Goal: Task Accomplishment & Management: Use online tool/utility

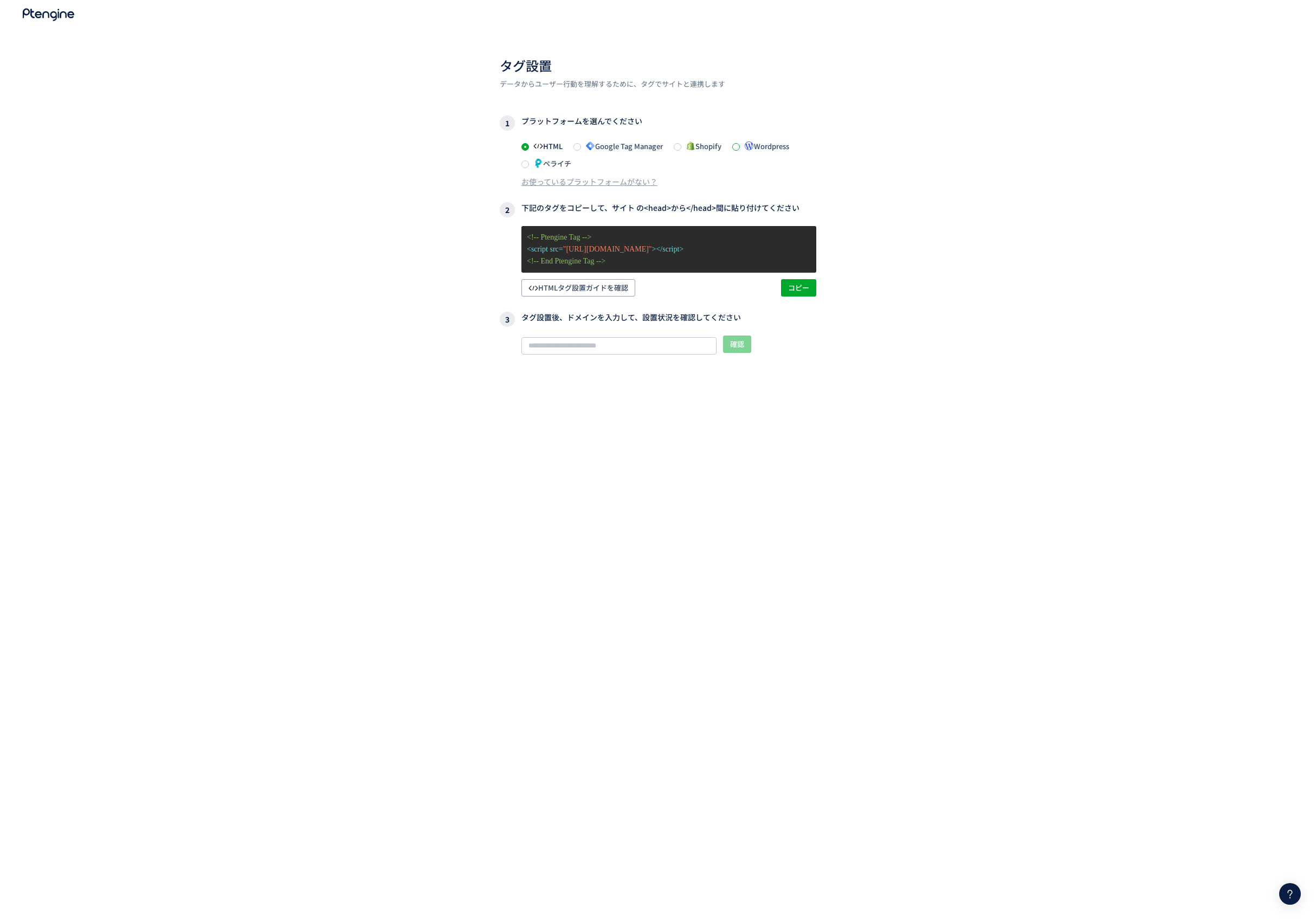
click at [738, 149] on span at bounding box center [736, 147] width 7 height 7
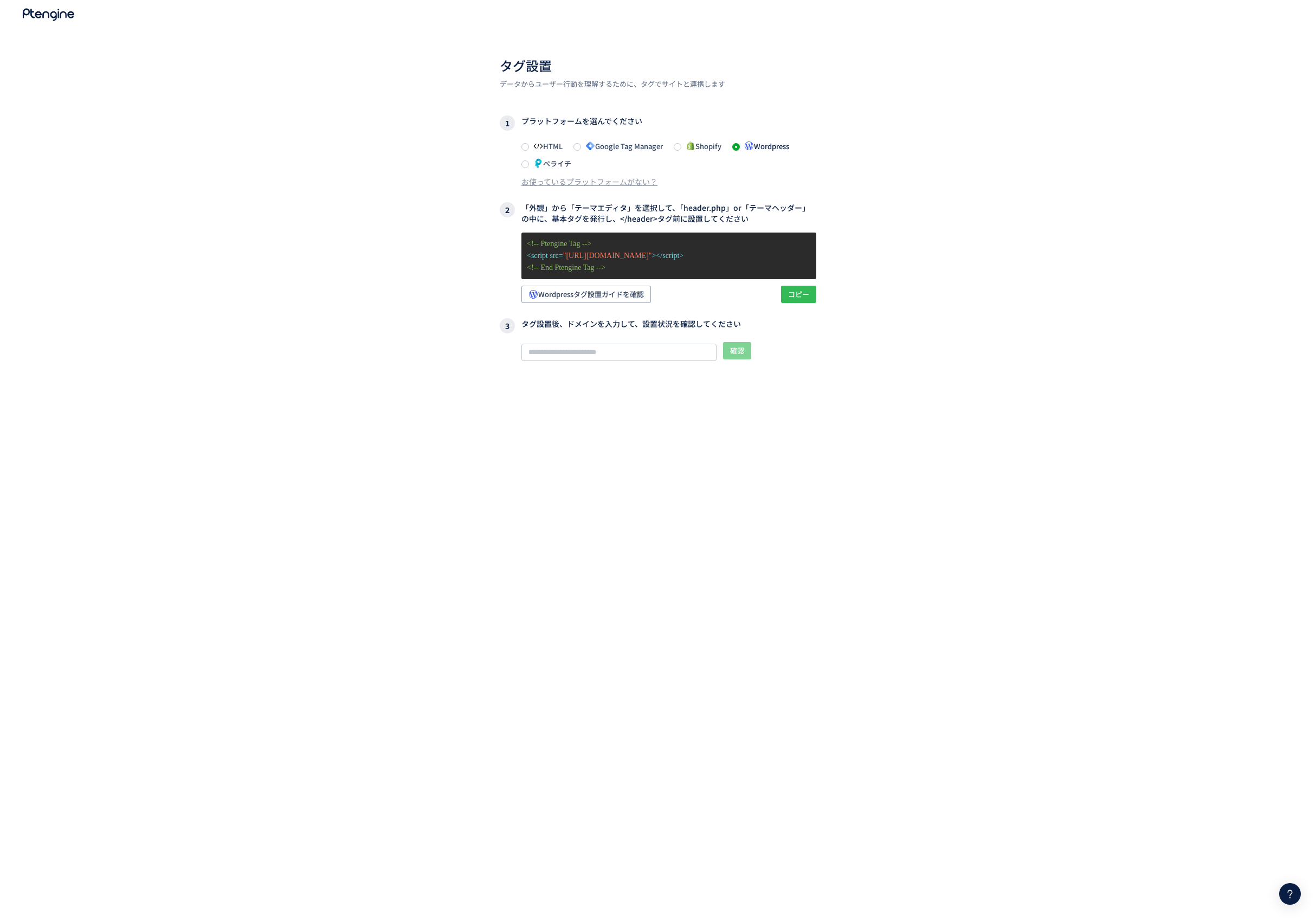
click at [801, 293] on span "コピー" at bounding box center [798, 294] width 22 height 18
drag, startPoint x: 524, startPoint y: 207, endPoint x: 818, endPoint y: 222, distance: 294.4
click at [818, 222] on div "タグ設置 データからユーザー行動を理解するために、タグでサイトと連携します 1 プラットフォームを選んでください HTML Google Tag Manage…" at bounding box center [658, 489] width 1316 height 977
copy h3 "「外観」から「テーマエディタ」を選択して、「header.php」or「テーマヘッダー」の中に、基本タグを発行し、</header>タグ前に設置してください"
click at [47, 17] on icon at bounding box center [49, 15] width 54 height 13
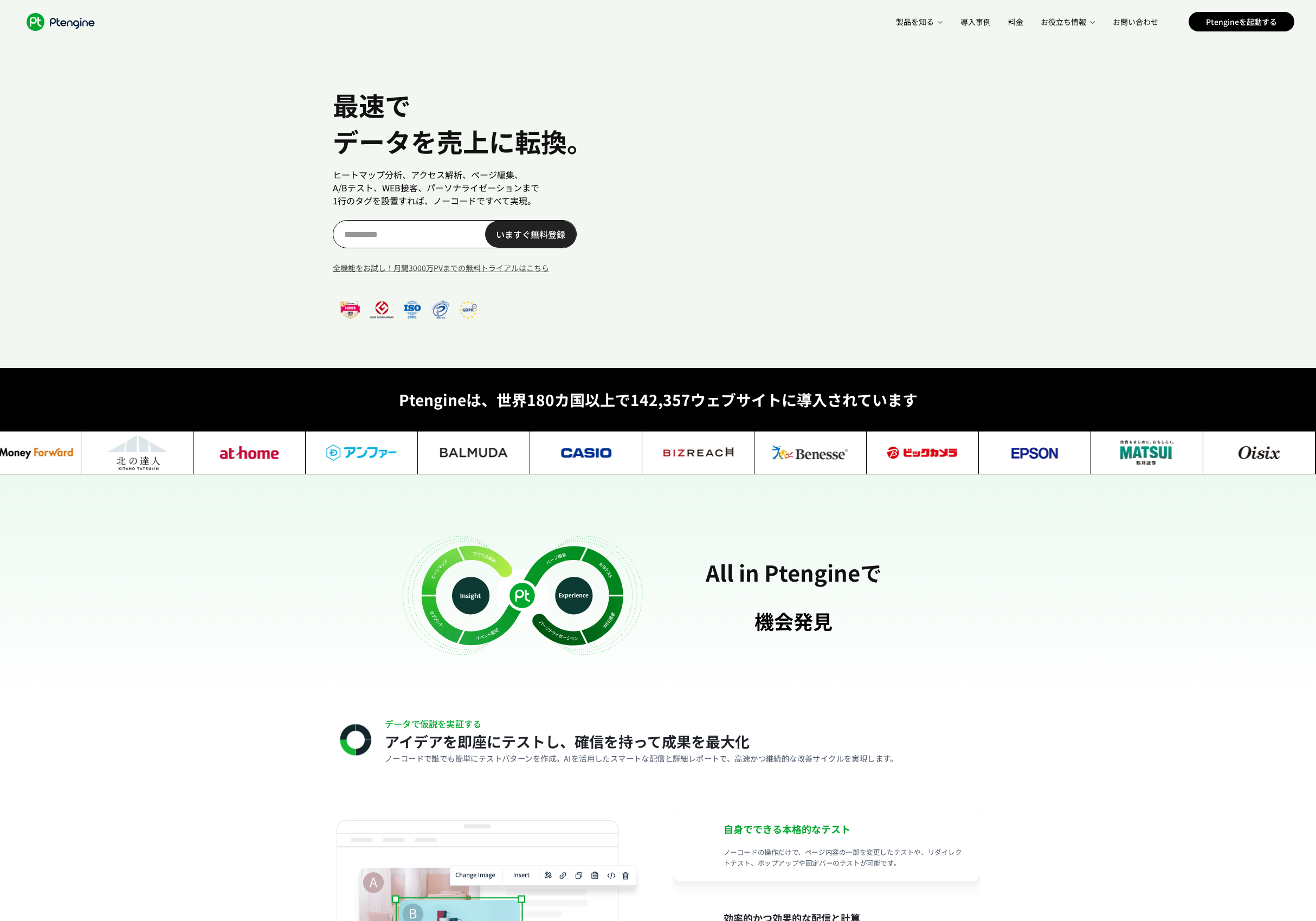
scroll to position [0, 32]
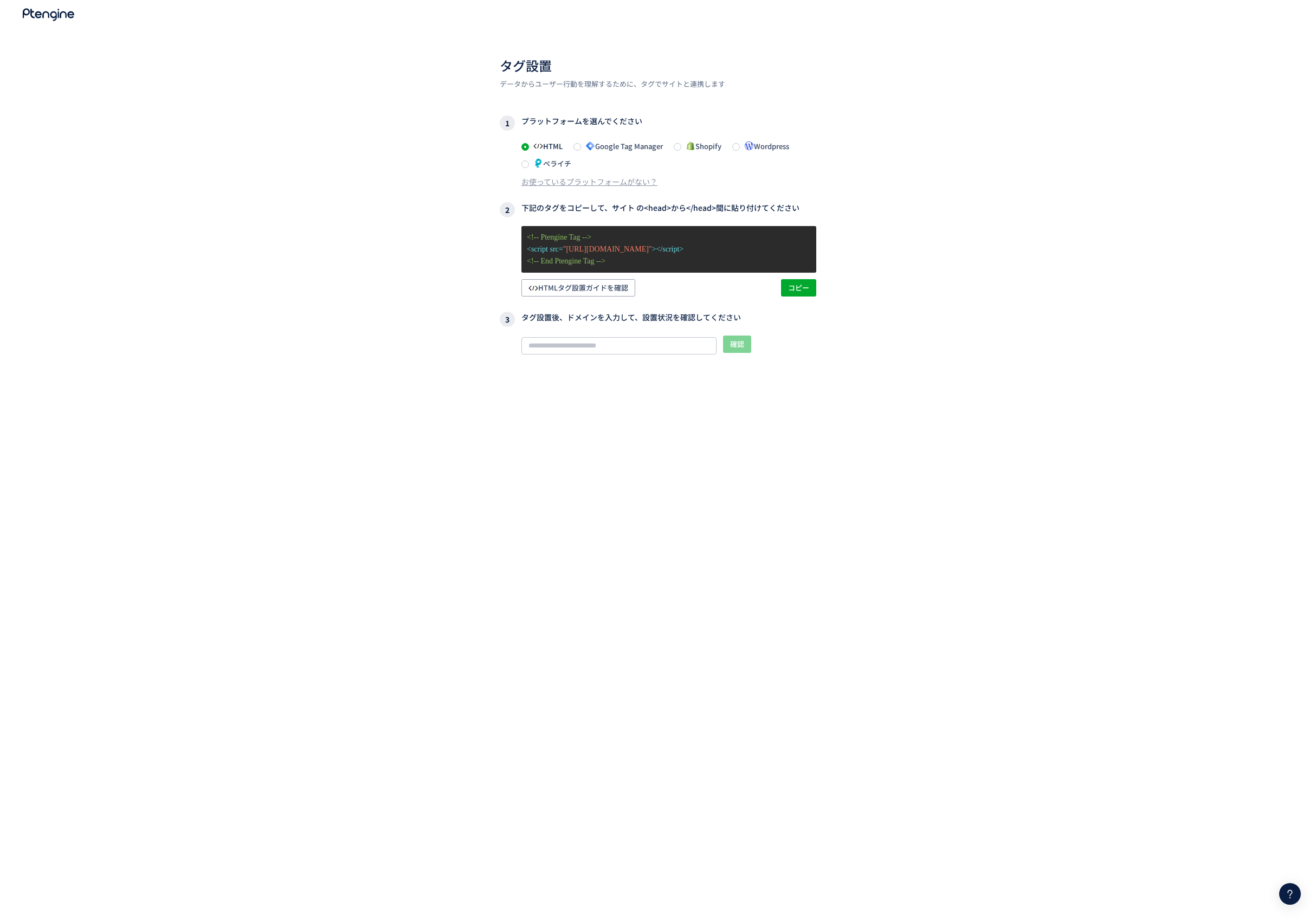
click at [173, 253] on div "タグ設置 データからユーザー行動を理解するために、タグでサイトと連携します 1 プラットフォームを選んでください HTML Google Tag Manage…" at bounding box center [658, 489] width 1316 height 977
click at [528, 163] on span at bounding box center [525, 164] width 7 height 7
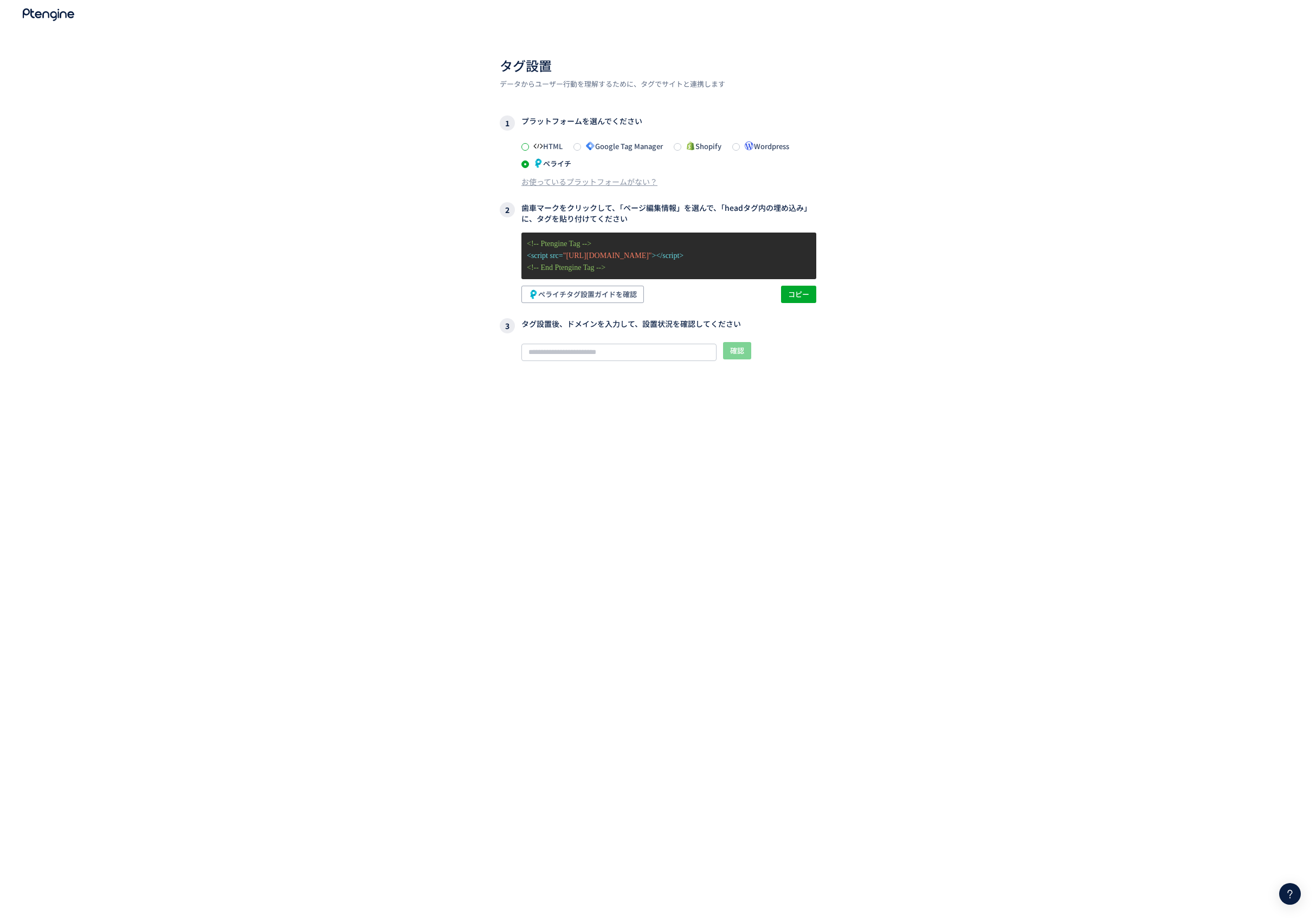
click at [528, 146] on span at bounding box center [525, 147] width 7 height 7
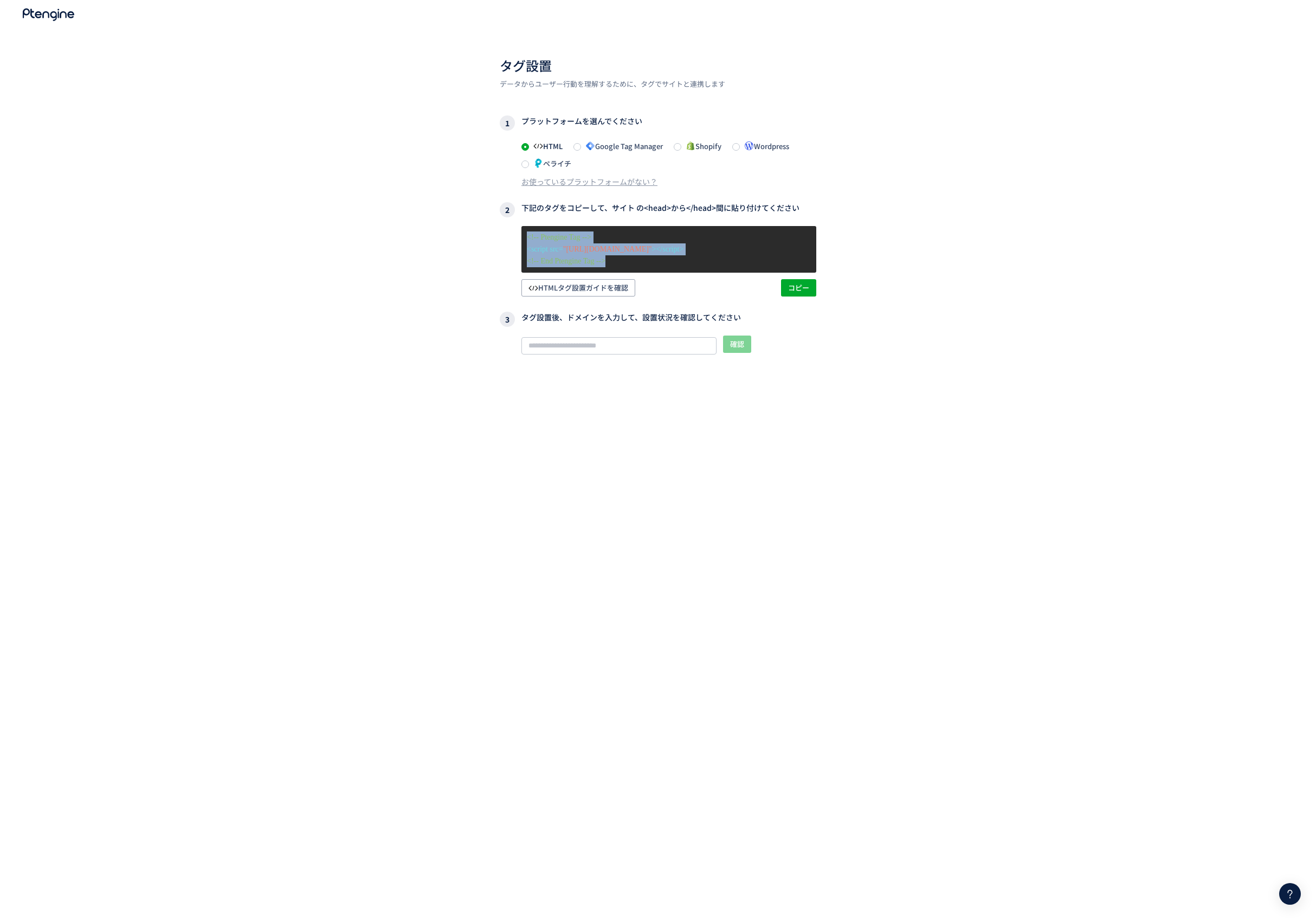
drag, startPoint x: 643, startPoint y: 265, endPoint x: 509, endPoint y: 236, distance: 137.1
click at [509, 236] on div "<!-- Ptengine Tag --> <script src= "https://js.ptengine.jp/23jn2yx9.js" ></scri…" at bounding box center [658, 260] width 316 height 70
copy div "<!-- Ptengine Tag --> <script src= "https://js.ptengine.jp/23jn2yx9.js" ></scri…"
click at [602, 207] on h3 "2 下記のタグをコピーして、サイト の<head>から</head>間に貼り付けてください" at bounding box center [658, 210] width 316 height 15
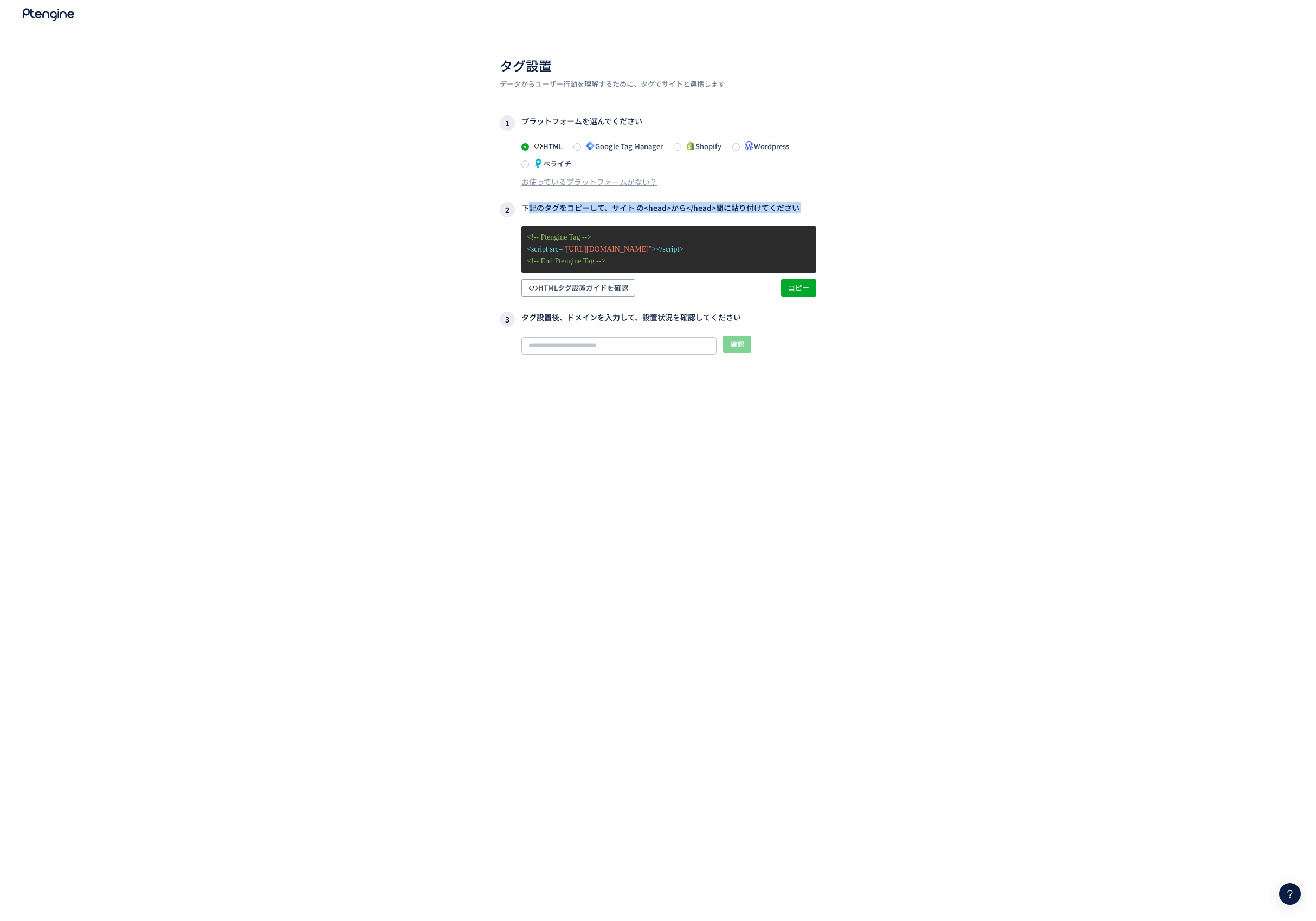
click at [602, 207] on h3 "2 下記のタグをコピーして、サイト の<head>から</head>間に貼り付けてください" at bounding box center [658, 210] width 316 height 15
copy h3 "下記のタグをコピーして、サイト の<head>から</head>間に貼り付けてください"
click at [583, 240] on p "<!-- Ptengine Tag -->" at bounding box center [668, 237] width 284 height 12
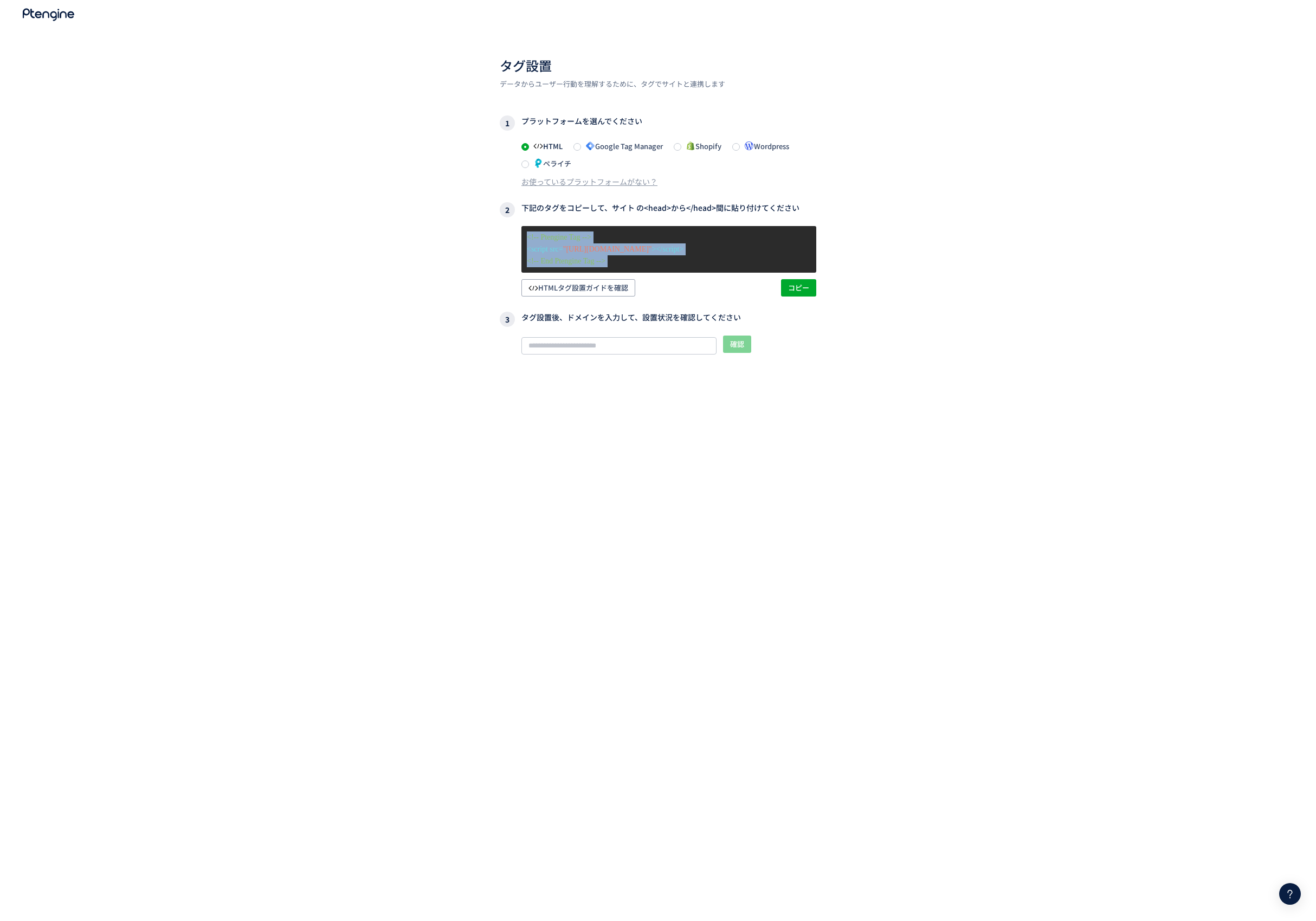
click at [680, 264] on p "<!-- End Ptengine Tag -->" at bounding box center [668, 261] width 284 height 12
copy div "<!-- Ptengine Tag --> <script src= "https://js.ptengine.jp/23jn2yx9.js" ></scri…"
click at [989, 191] on div "タグ設置 データからユーザー行動を理解するために、タグでサイトと連携します 1 プラットフォームを選んでください HTML Google Tag Manage…" at bounding box center [658, 489] width 1316 height 977
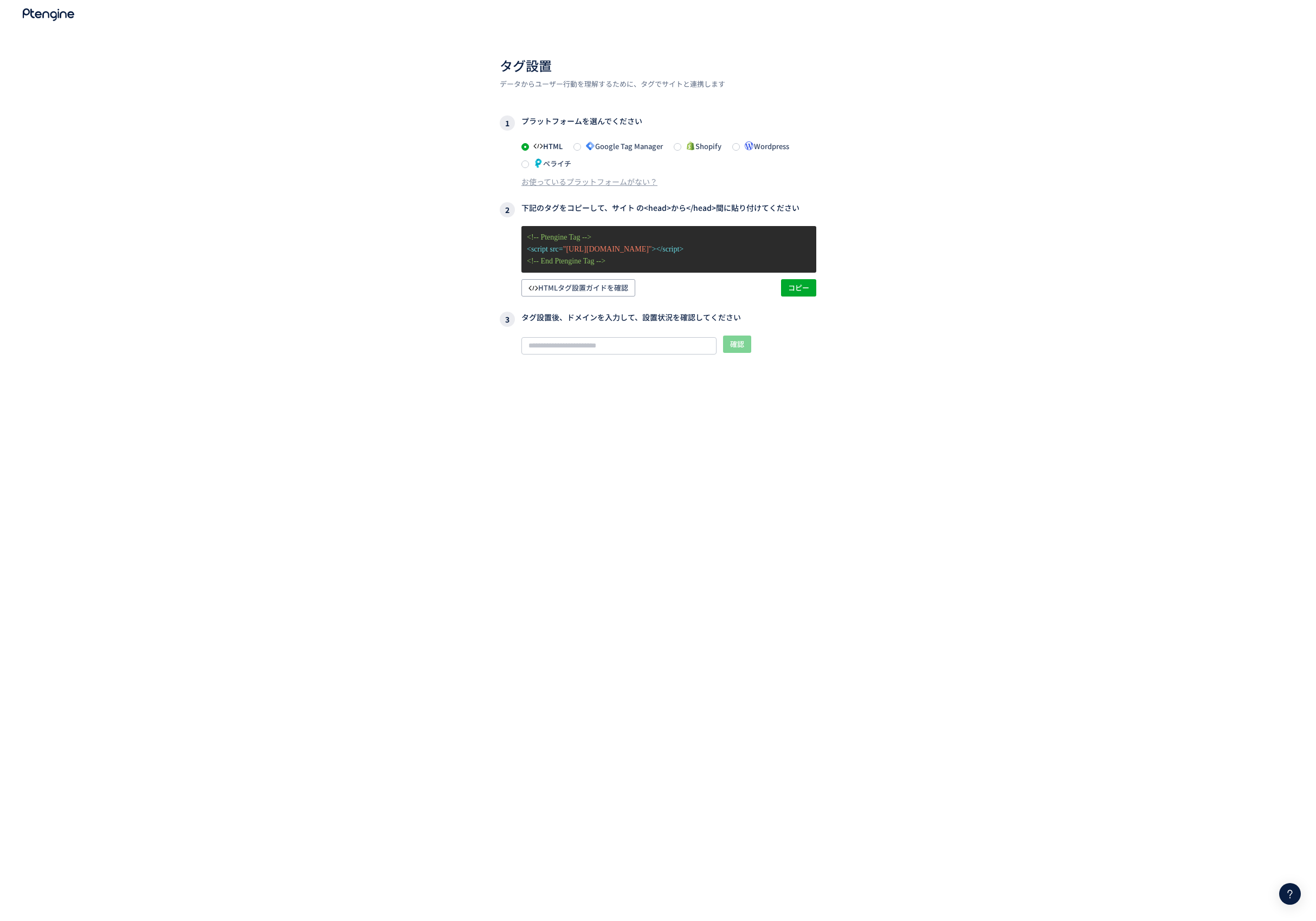
click at [1022, 526] on div "タグ設置 データからユーザー行動を理解するために、タグでサイトと連携します 1 プラットフォームを選んでください HTML Google Tag Manage…" at bounding box center [658, 489] width 1316 height 977
click at [910, 419] on div "タグ設置 データからユーザー行動を理解するために、タグでサイトと連携します 1 プラットフォームを選んでください HTML Google Tag Manage…" at bounding box center [658, 489] width 1316 height 977
click at [617, 344] on input "text" at bounding box center [619, 345] width 195 height 18
paste input "**********"
type input "**********"
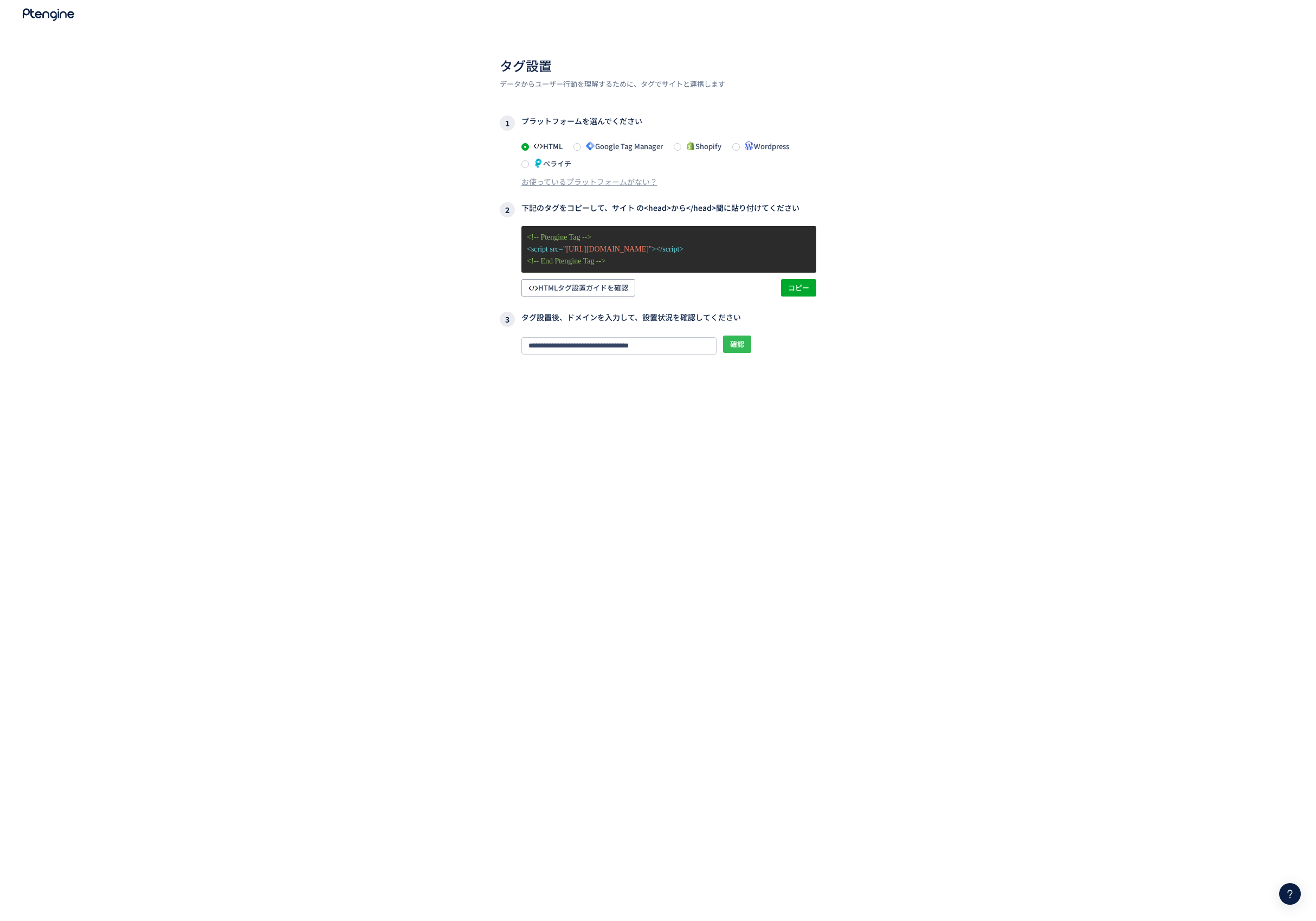
click at [746, 343] on button "確認" at bounding box center [737, 344] width 28 height 18
click at [874, 425] on div "**********" at bounding box center [658, 489] width 1316 height 977
click at [306, 350] on div "**********" at bounding box center [658, 489] width 1316 height 977
click at [366, 607] on div "**********" at bounding box center [658, 489] width 1316 height 977
